Goal: Navigation & Orientation: Understand site structure

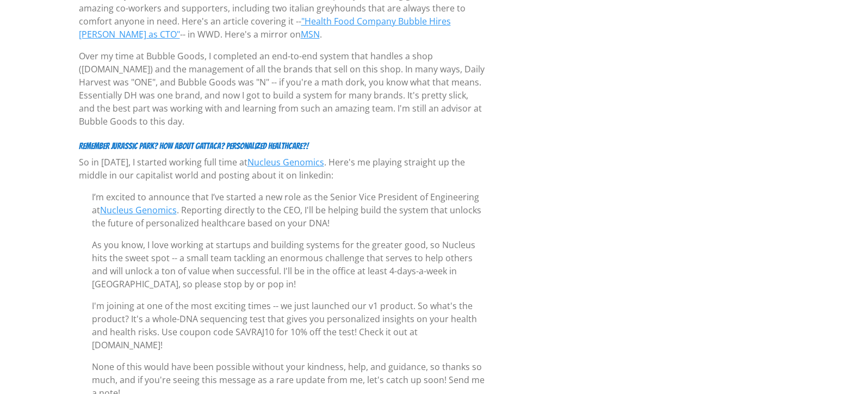
scroll to position [2043, 0]
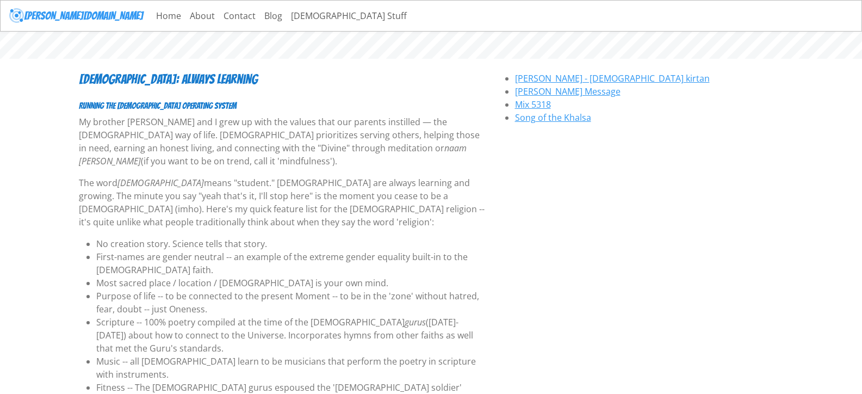
drag, startPoint x: 419, startPoint y: 298, endPoint x: 404, endPoint y: 166, distance: 133.1
click at [152, 15] on link "Home" at bounding box center [169, 16] width 34 height 22
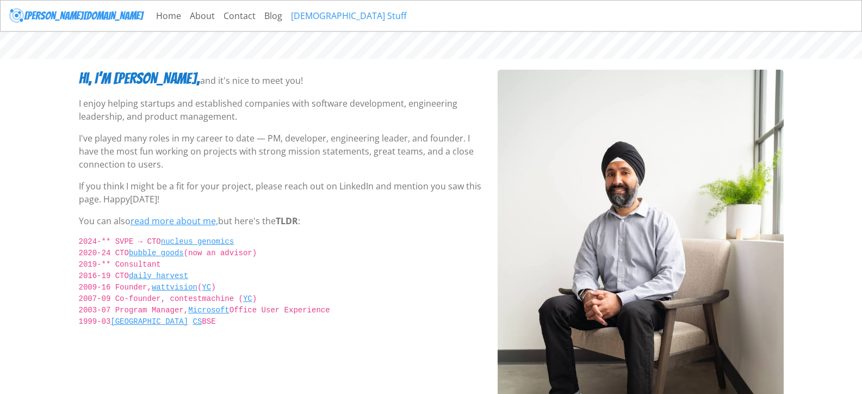
click at [287, 18] on link "[DEMOGRAPHIC_DATA] Stuff" at bounding box center [349, 16] width 125 height 22
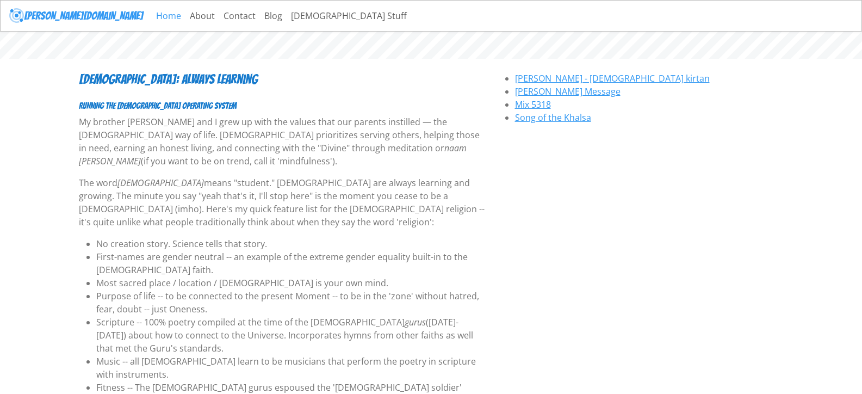
click at [152, 18] on link "Home" at bounding box center [169, 16] width 34 height 22
